Goal: Task Accomplishment & Management: Complete application form

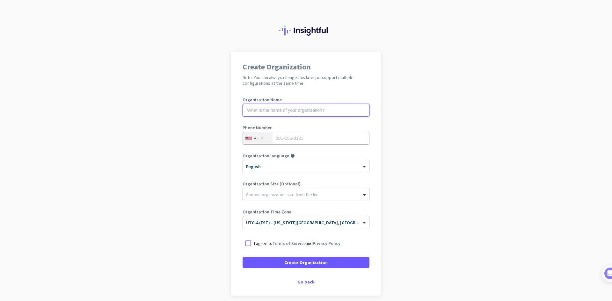
click at [284, 111] on input "text" at bounding box center [306, 110] width 127 height 13
type input "Mercor"
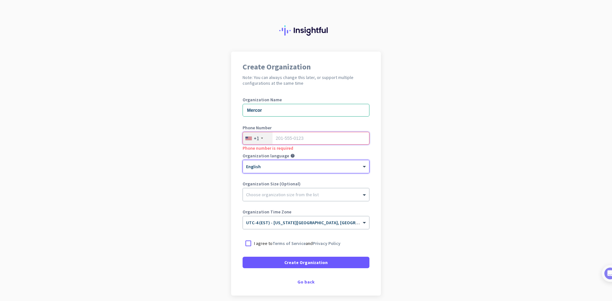
click at [316, 132] on input "tel" at bounding box center [306, 138] width 127 height 13
type input "5403522228"
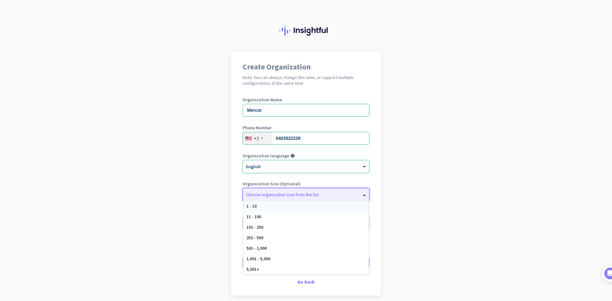
click at [330, 195] on div at bounding box center [306, 193] width 126 height 6
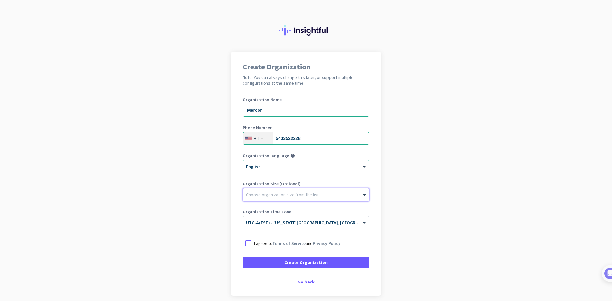
click at [330, 195] on div at bounding box center [306, 193] width 126 height 6
click at [246, 246] on div at bounding box center [248, 243] width 11 height 11
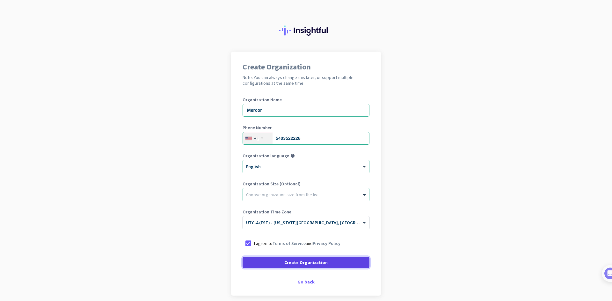
click at [290, 267] on span at bounding box center [306, 262] width 127 height 15
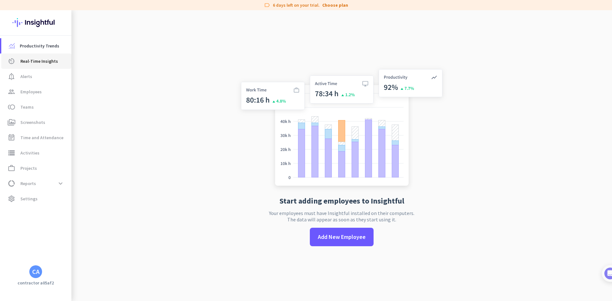
click at [36, 63] on span "Real-Time Insights" at bounding box center [39, 61] width 38 height 8
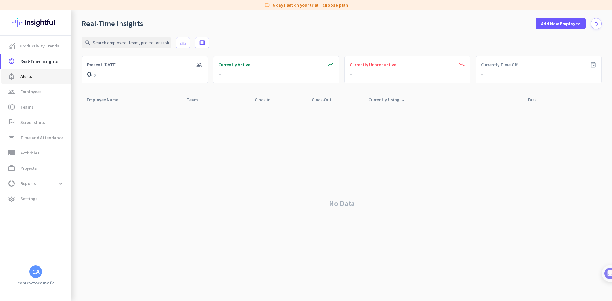
click at [35, 72] on link "notification_important Alerts" at bounding box center [36, 76] width 70 height 15
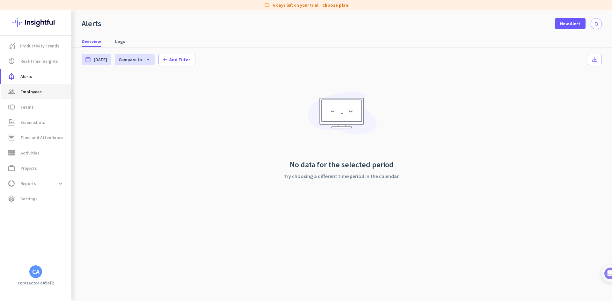
click at [35, 91] on span "Employees" at bounding box center [30, 92] width 21 height 8
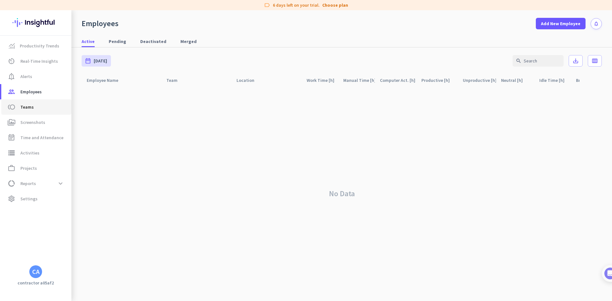
click at [31, 110] on span "Teams" at bounding box center [26, 107] width 13 height 8
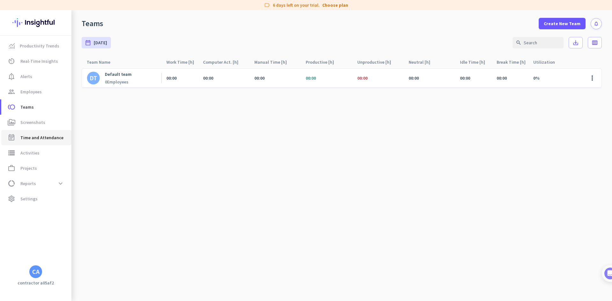
click at [26, 144] on link "event_note Time and Attendance" at bounding box center [36, 137] width 70 height 15
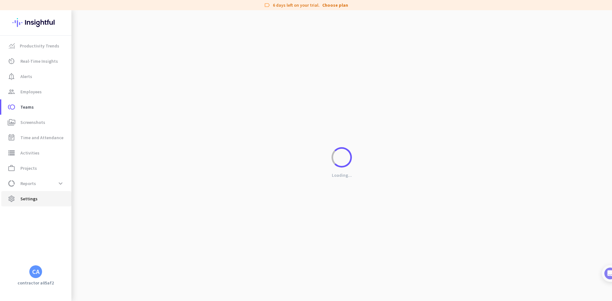
click at [31, 192] on link "settings Settings" at bounding box center [36, 198] width 70 height 15
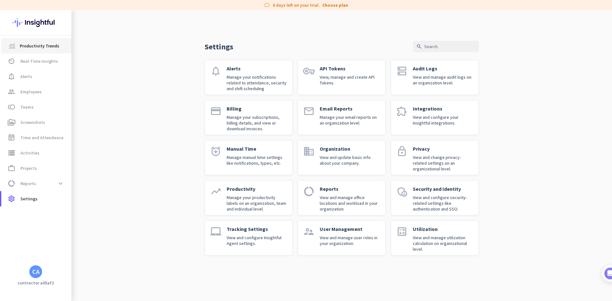
click at [35, 48] on span "Productivity Trends" at bounding box center [40, 46] width 40 height 8
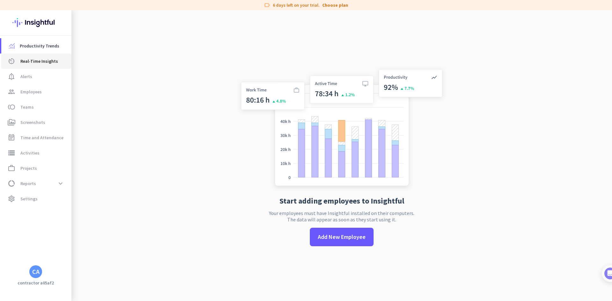
click at [40, 68] on link "av_timer Real-Time Insights" at bounding box center [36, 61] width 70 height 15
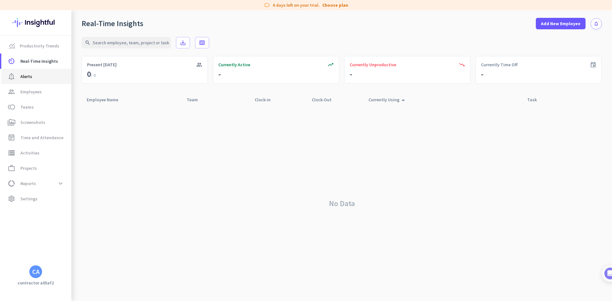
click at [40, 83] on link "notification_important Alerts" at bounding box center [36, 76] width 70 height 15
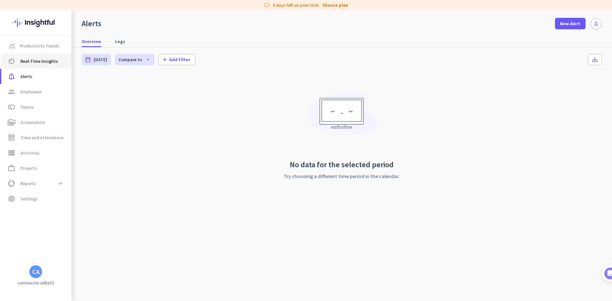
click at [46, 55] on link "av_timer Real-Time Insights" at bounding box center [36, 61] width 70 height 15
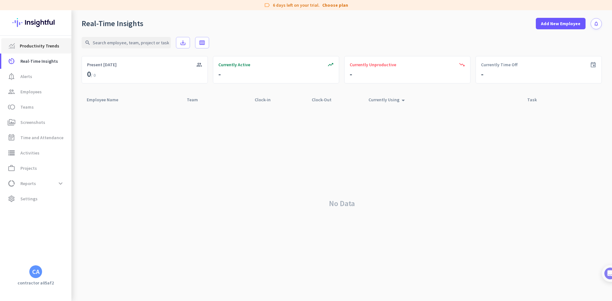
click at [48, 47] on span "Productivity Trends" at bounding box center [40, 46] width 40 height 8
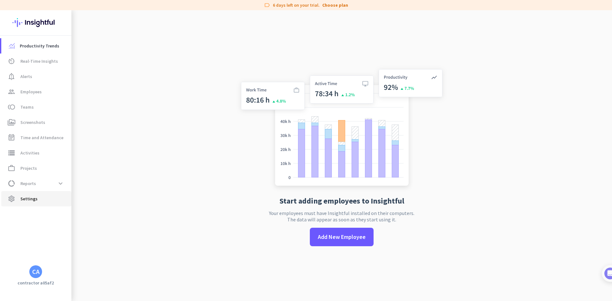
click at [28, 202] on span "Settings" at bounding box center [28, 199] width 17 height 8
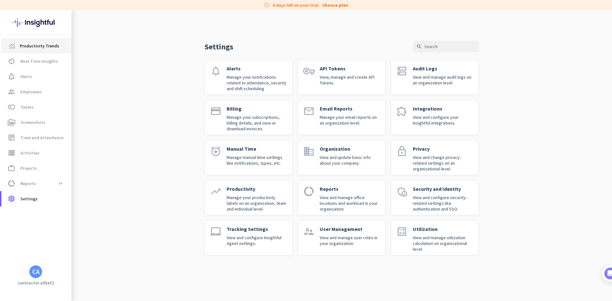
click at [33, 50] on link "Productivity Trends" at bounding box center [36, 45] width 70 height 15
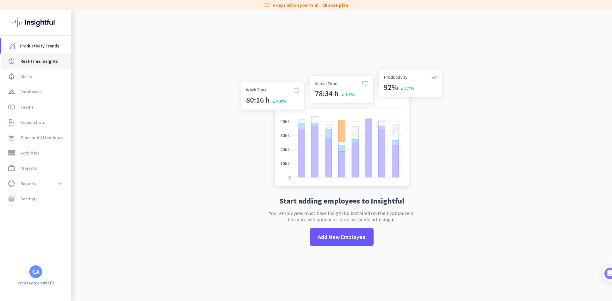
click at [35, 61] on span "Real-Time Insights" at bounding box center [39, 61] width 38 height 8
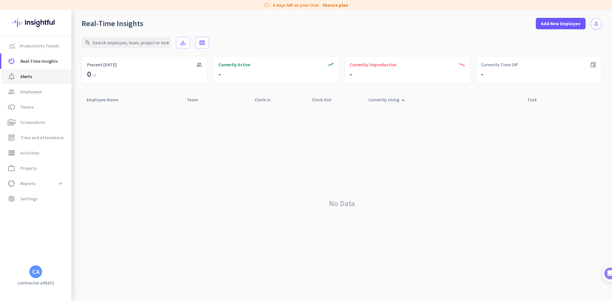
click at [36, 79] on span "notification_important Alerts" at bounding box center [36, 77] width 60 height 8
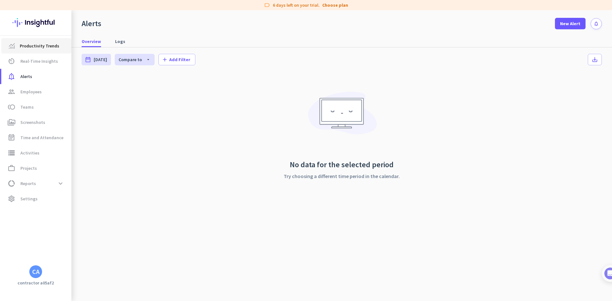
click at [38, 49] on span "Productivity Trends" at bounding box center [40, 46] width 40 height 8
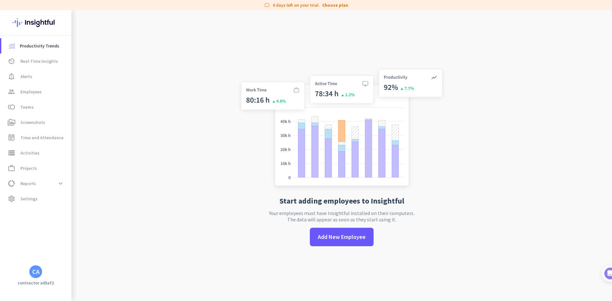
click at [35, 276] on div "CA" at bounding box center [35, 272] width 13 height 13
click at [58, 260] on span "Sign out" at bounding box center [69, 260] width 39 height 6
